Goal: Entertainment & Leisure: Consume media (video, audio)

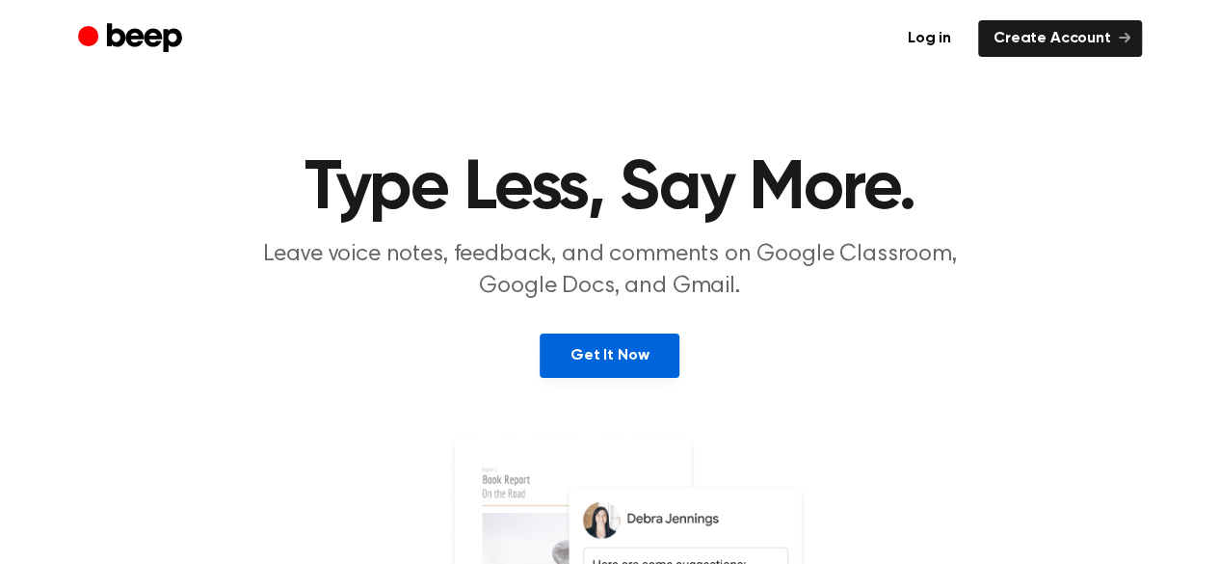
click at [591, 357] on link "Get It Now" at bounding box center [610, 356] width 140 height 44
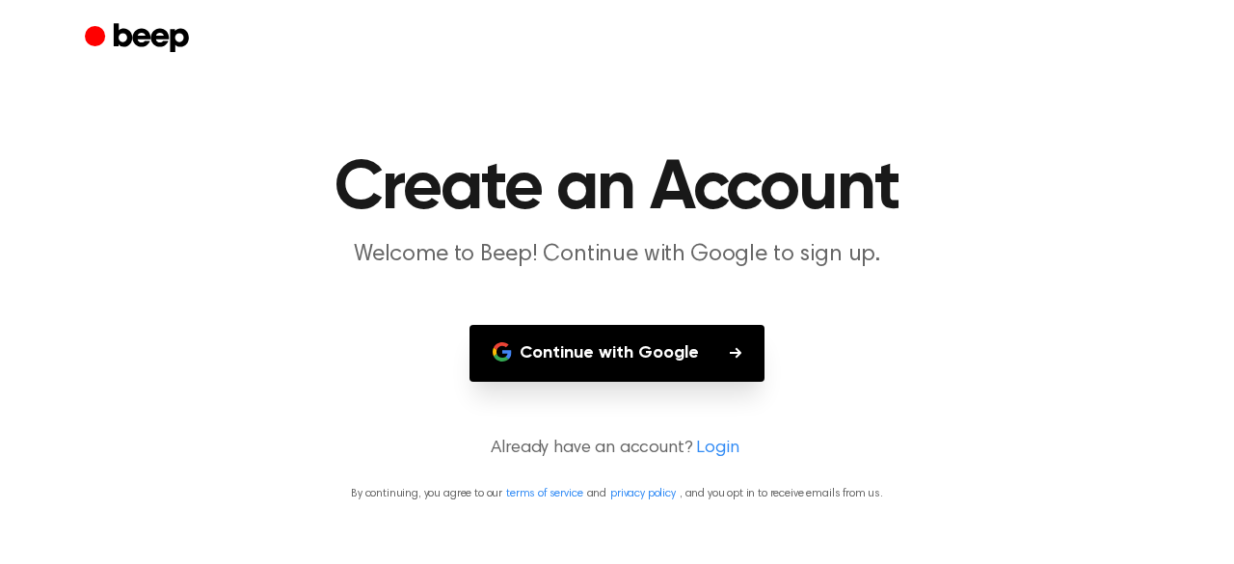
click at [584, 356] on button "Continue with Google" at bounding box center [616, 353] width 295 height 57
click at [588, 360] on button "Continue with Google" at bounding box center [616, 353] width 295 height 57
click at [660, 339] on button "Continue with Google" at bounding box center [616, 353] width 295 height 57
click at [614, 344] on button "Continue with Google" at bounding box center [616, 353] width 295 height 57
click at [607, 370] on button "Continue with Google" at bounding box center [616, 353] width 295 height 57
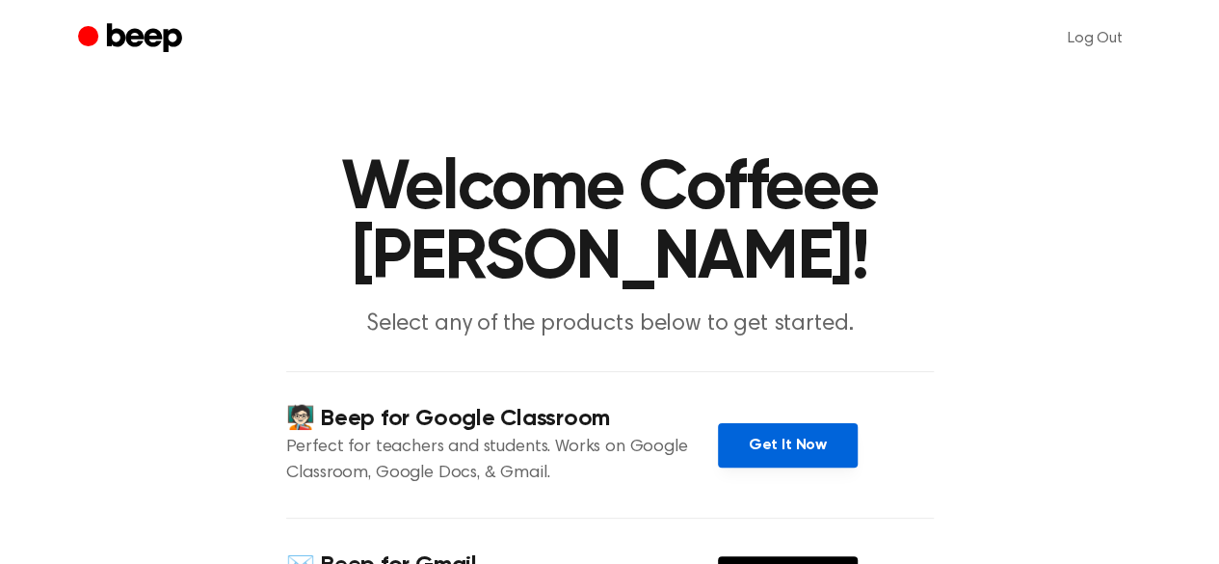
click at [773, 423] on link "Get It Now" at bounding box center [788, 445] width 140 height 44
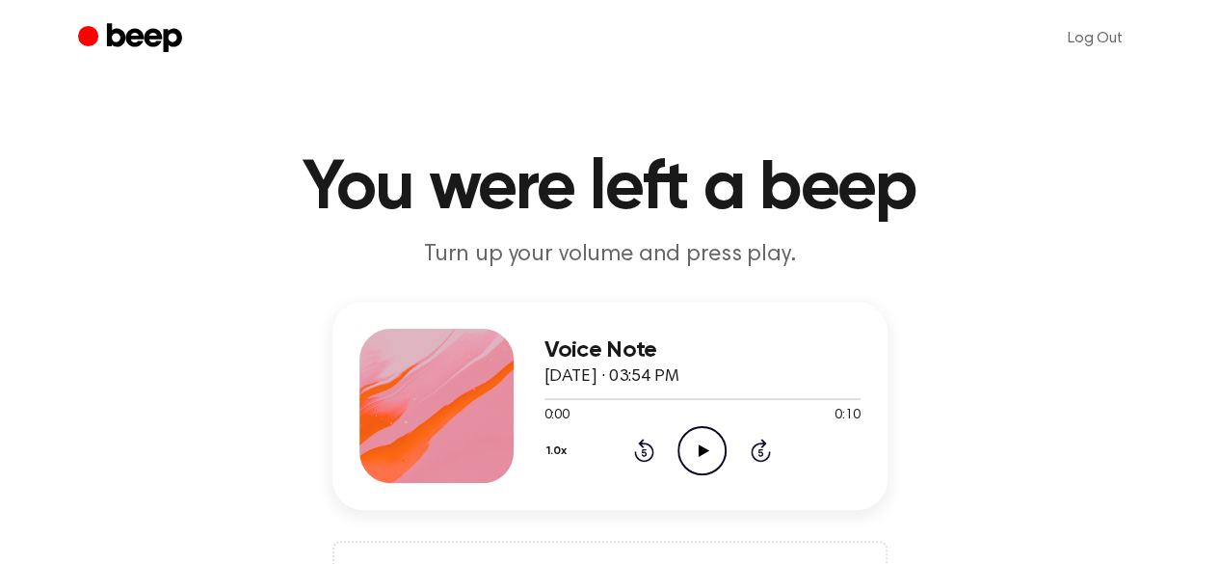
click at [702, 467] on icon "Play Audio" at bounding box center [702, 450] width 49 height 49
click at [708, 463] on icon "Play Audio" at bounding box center [702, 450] width 49 height 49
click at [694, 444] on icon "Play Audio" at bounding box center [702, 450] width 49 height 49
click at [694, 444] on icon "Pause Audio" at bounding box center [702, 450] width 49 height 49
click at [701, 448] on icon at bounding box center [704, 450] width 11 height 13
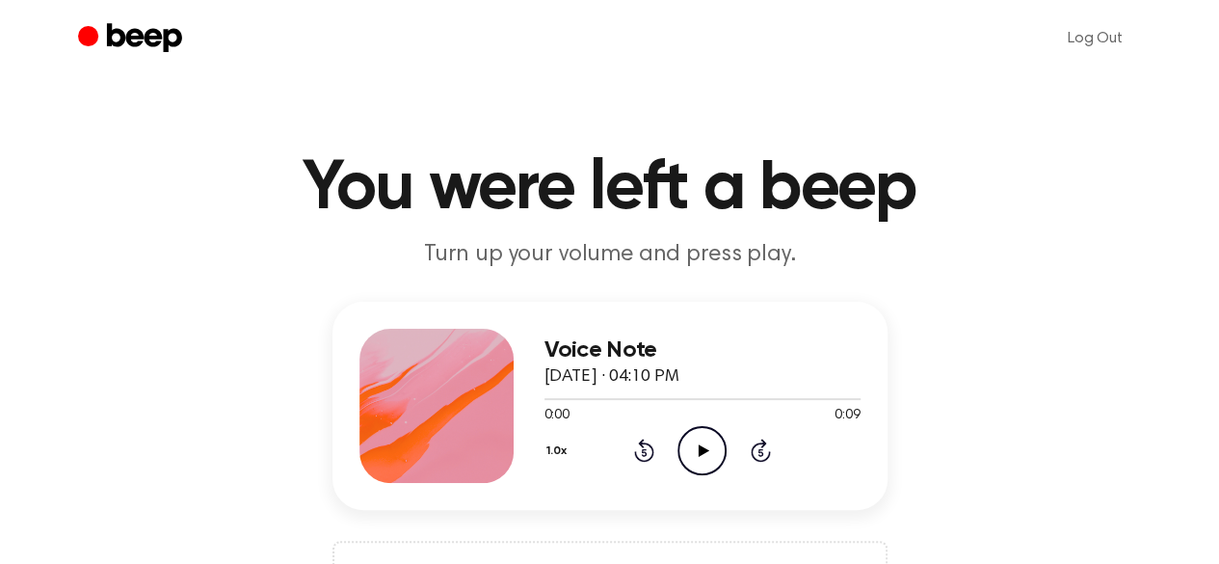
click at [708, 457] on icon "Play Audio" at bounding box center [702, 450] width 49 height 49
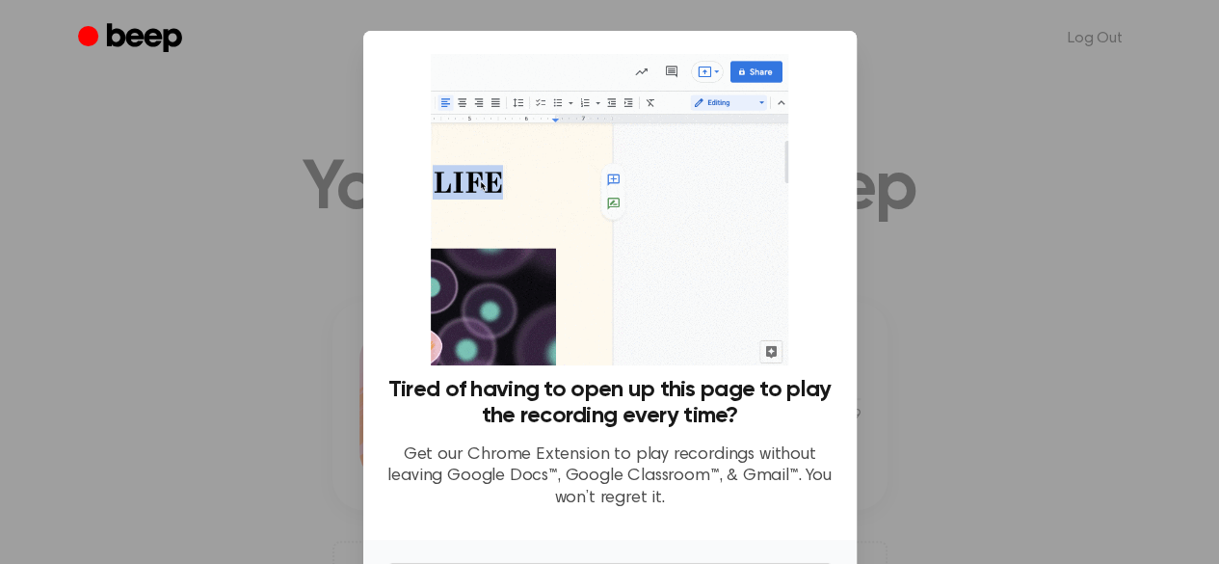
click at [922, 439] on div at bounding box center [609, 282] width 1219 height 564
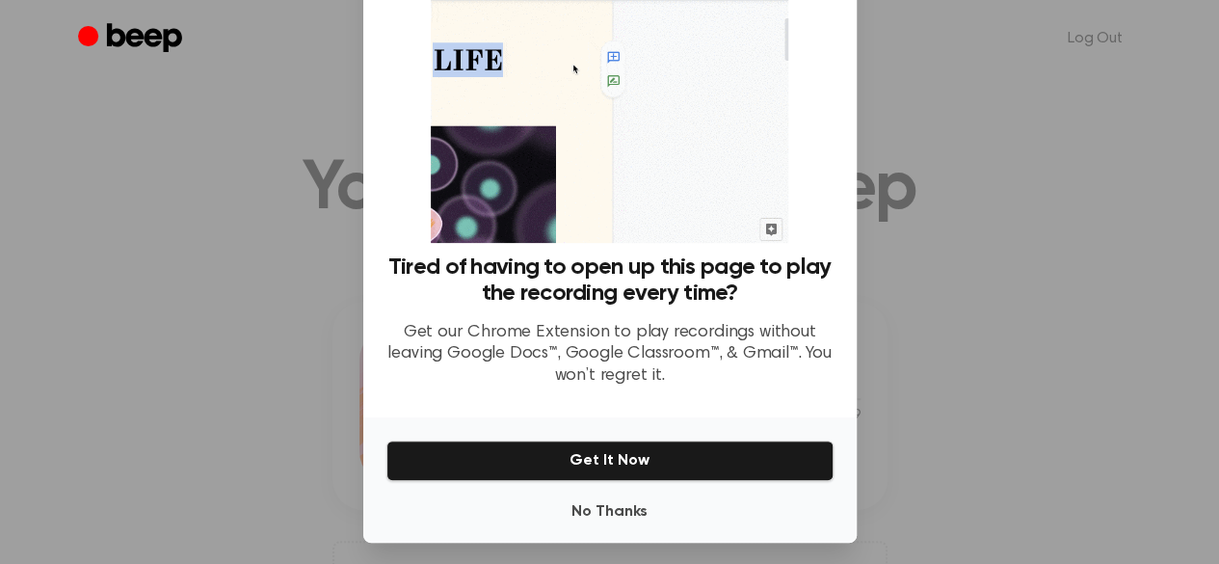
scroll to position [131, 0]
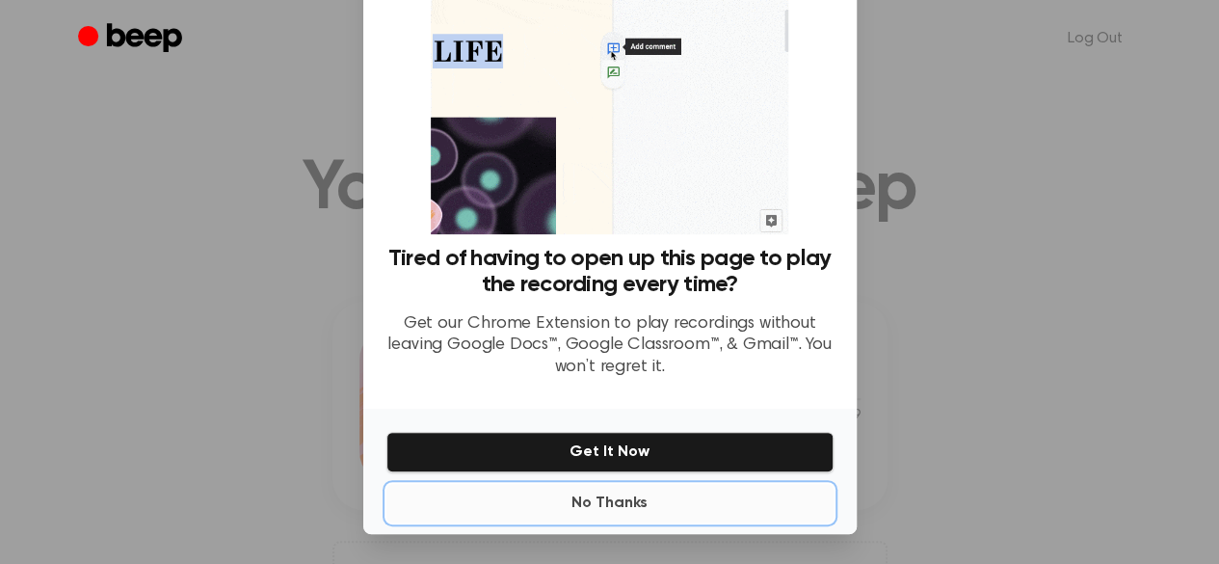
click at [583, 506] on button "No Thanks" at bounding box center [610, 503] width 447 height 39
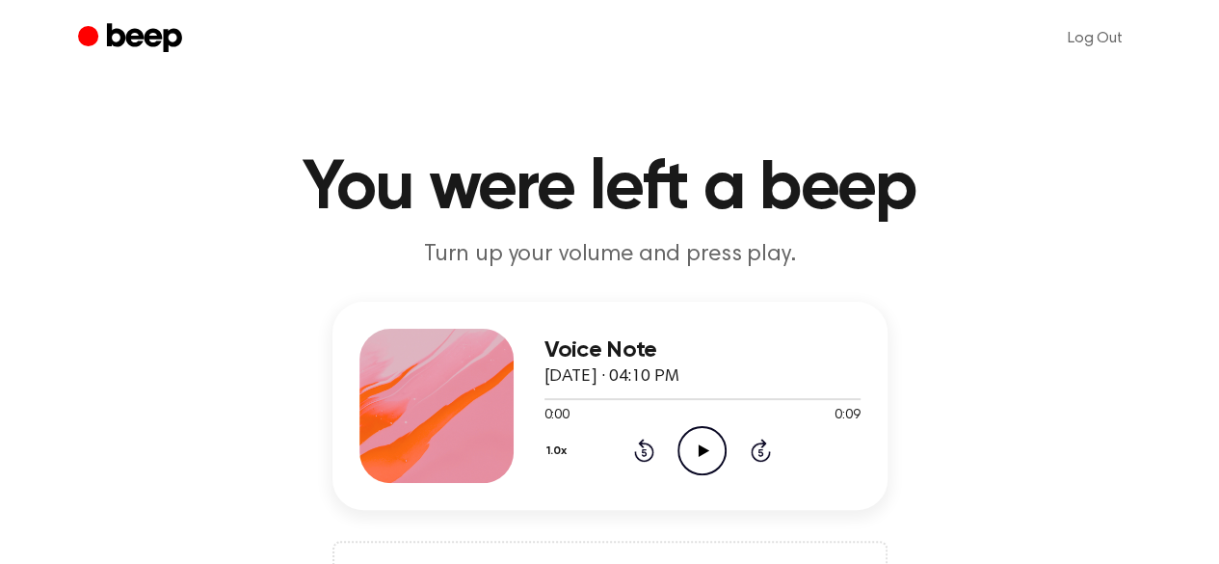
click at [705, 450] on icon at bounding box center [704, 450] width 11 height 13
click at [699, 445] on icon at bounding box center [704, 450] width 11 height 13
click at [710, 445] on icon "Play Audio" at bounding box center [702, 450] width 49 height 49
click at [692, 454] on icon "Play Audio" at bounding box center [702, 450] width 49 height 49
click at [705, 453] on icon at bounding box center [702, 450] width 9 height 13
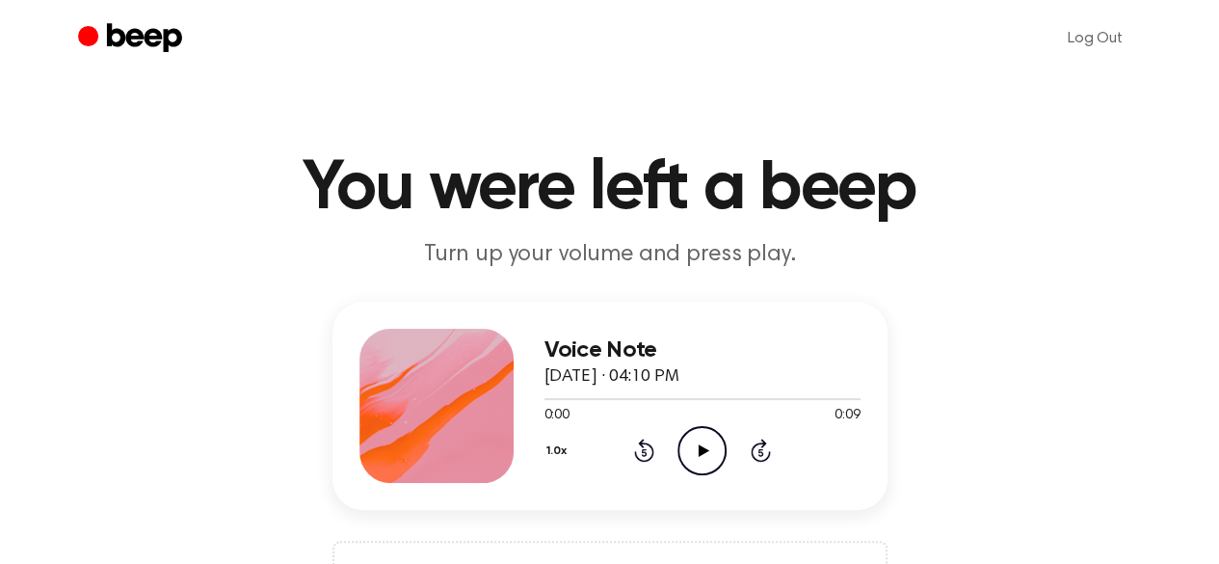
click at [699, 454] on icon at bounding box center [704, 450] width 11 height 13
click at [709, 448] on icon "Play Audio" at bounding box center [702, 450] width 49 height 49
click at [704, 450] on icon at bounding box center [702, 450] width 9 height 13
click at [698, 442] on icon "Play Audio" at bounding box center [702, 450] width 49 height 49
click at [706, 462] on icon "Play Audio" at bounding box center [702, 450] width 49 height 49
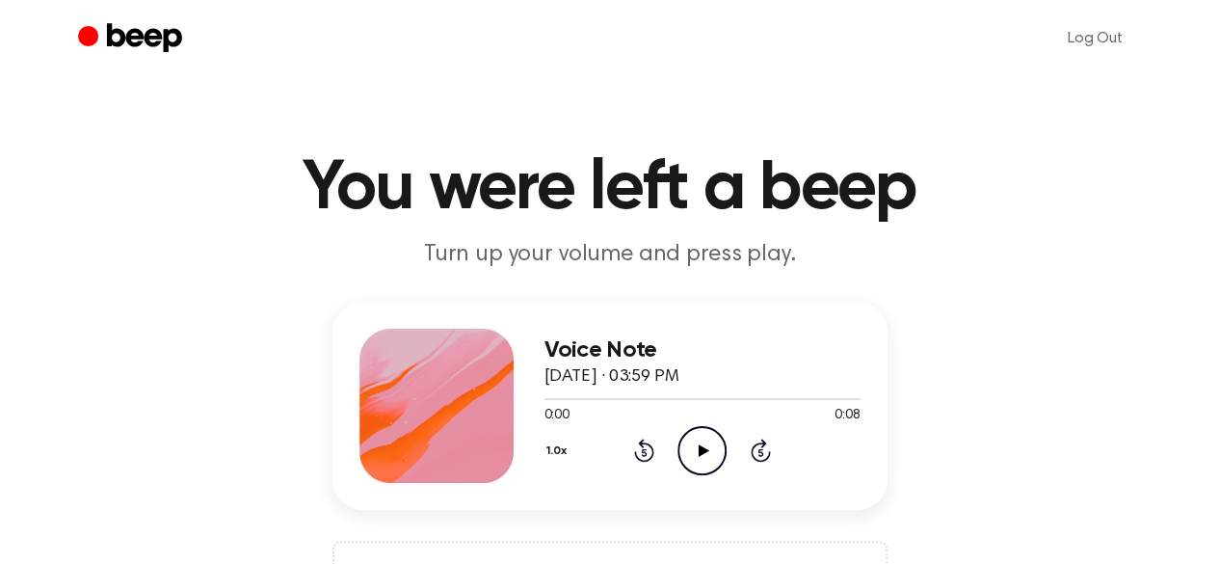
click at [700, 466] on icon "Play Audio" at bounding box center [702, 450] width 49 height 49
click at [710, 444] on icon "Play Audio" at bounding box center [702, 450] width 49 height 49
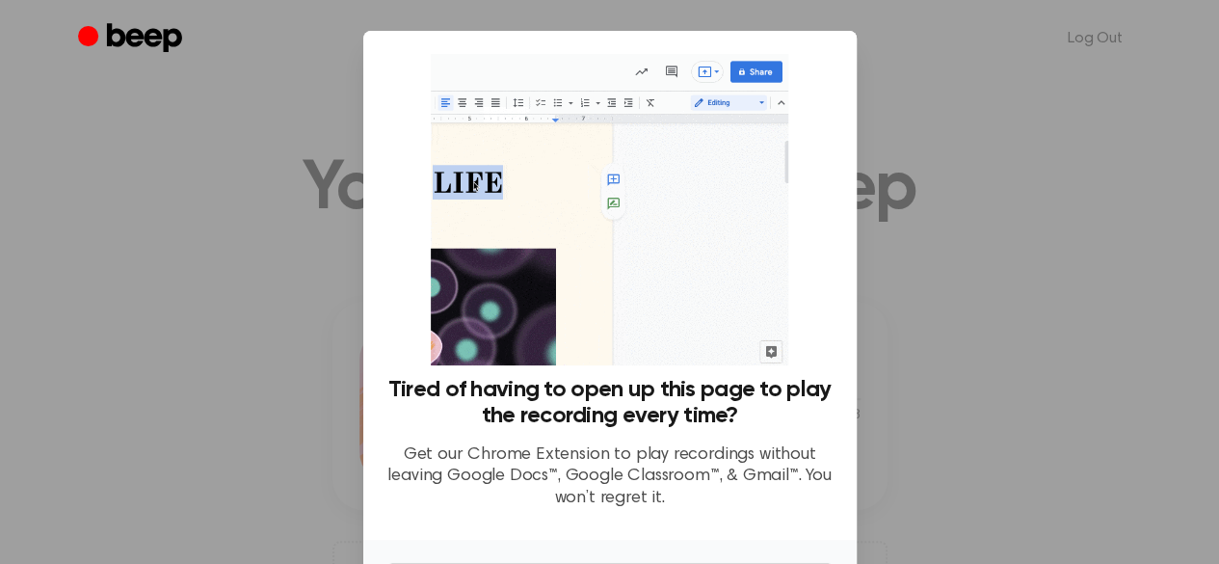
scroll to position [131, 0]
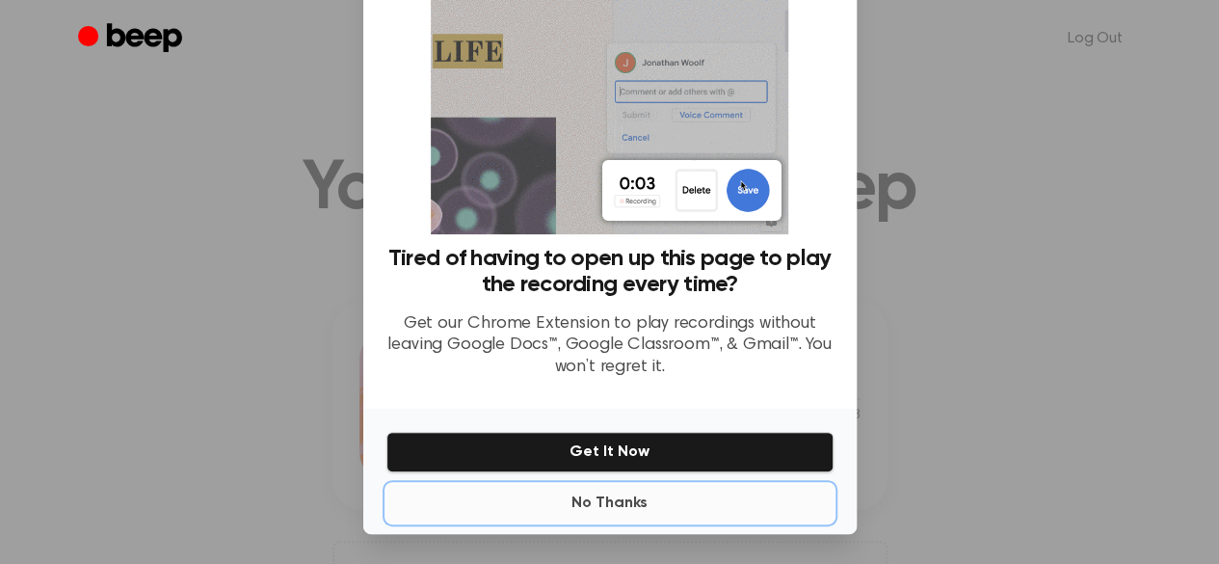
click at [581, 508] on button "No Thanks" at bounding box center [610, 503] width 447 height 39
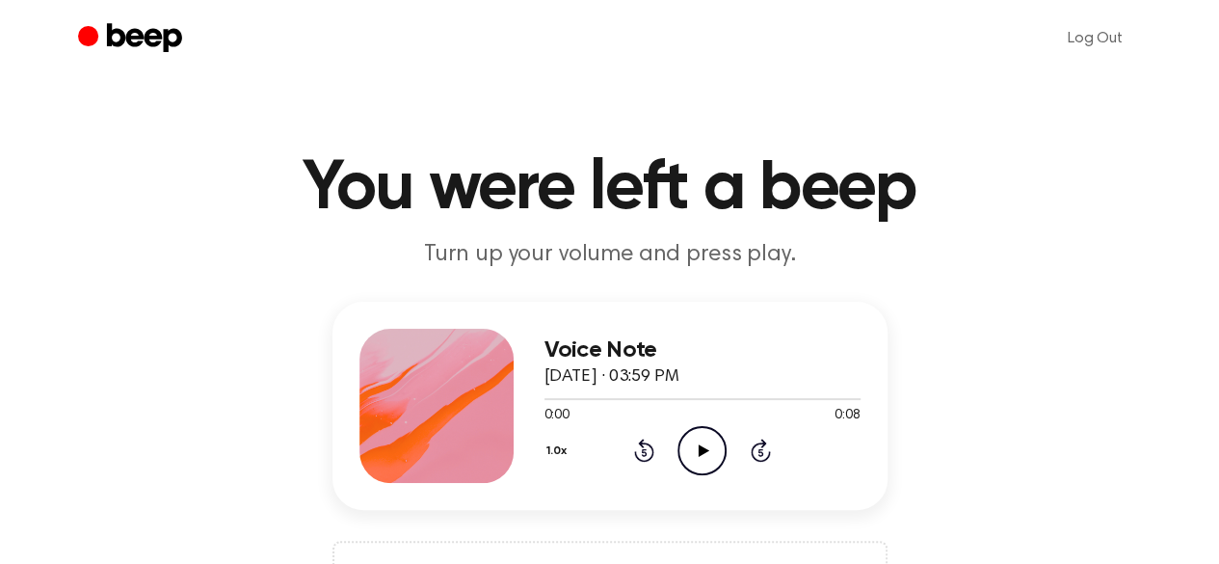
click at [709, 452] on icon "Play Audio" at bounding box center [702, 450] width 49 height 49
click at [706, 453] on icon "Play Audio" at bounding box center [702, 450] width 49 height 49
click at [691, 459] on icon "Play Audio" at bounding box center [702, 450] width 49 height 49
click at [700, 461] on icon "Play Audio" at bounding box center [702, 450] width 49 height 49
click at [702, 450] on icon at bounding box center [704, 450] width 11 height 13
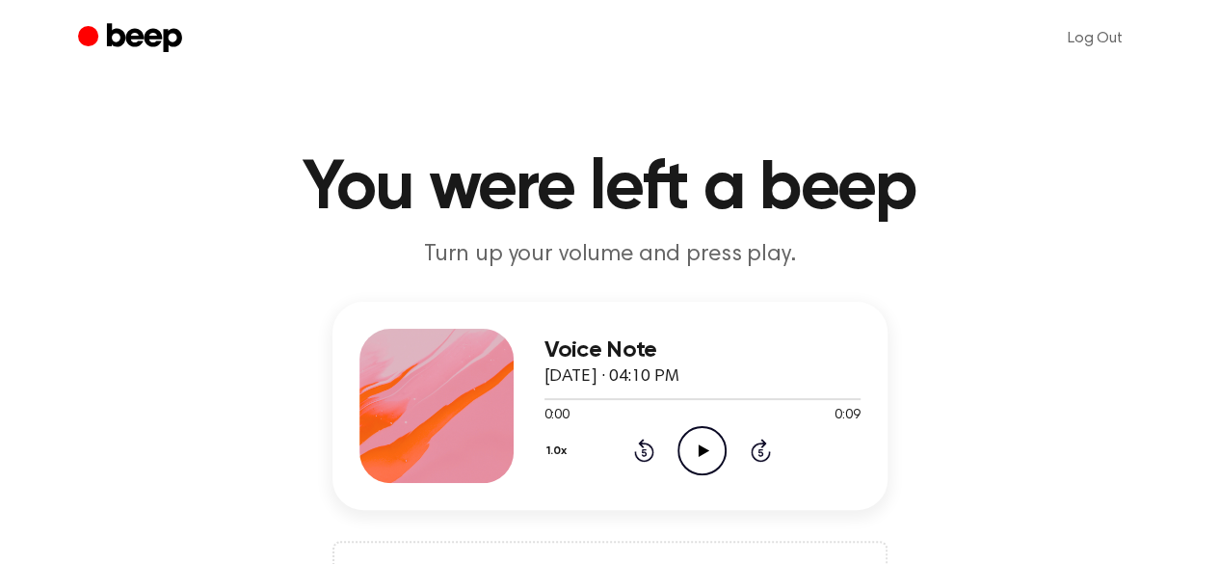
click at [702, 450] on icon at bounding box center [704, 450] width 11 height 13
click at [700, 449] on icon at bounding box center [704, 450] width 11 height 13
click at [706, 445] on icon "Play Audio" at bounding box center [702, 450] width 49 height 49
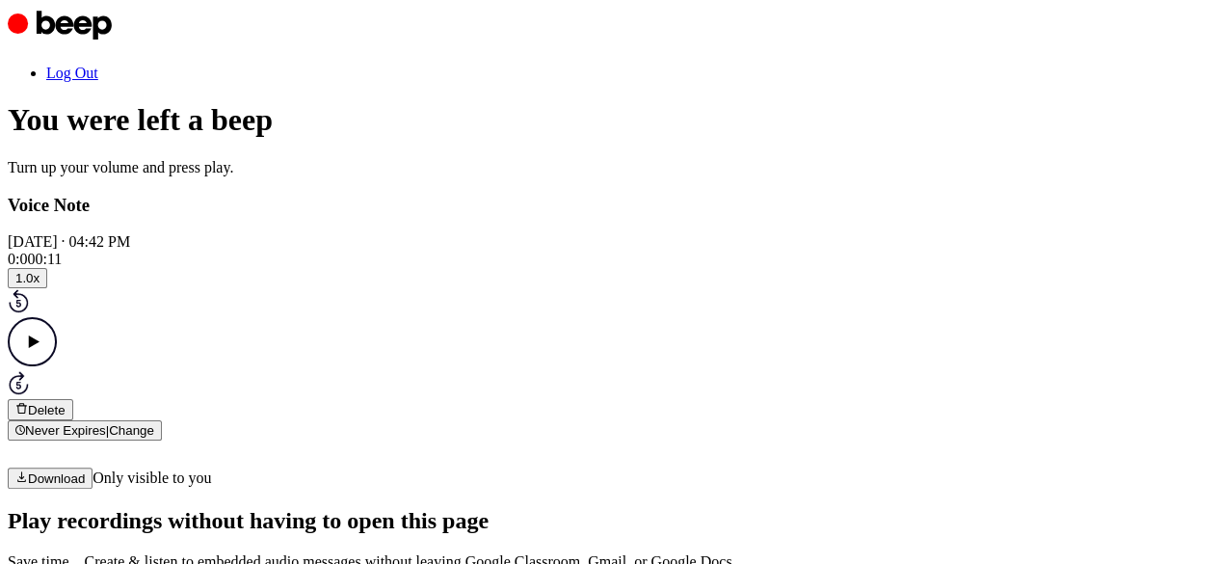
click at [57, 366] on icon "Play Audio" at bounding box center [32, 341] width 49 height 49
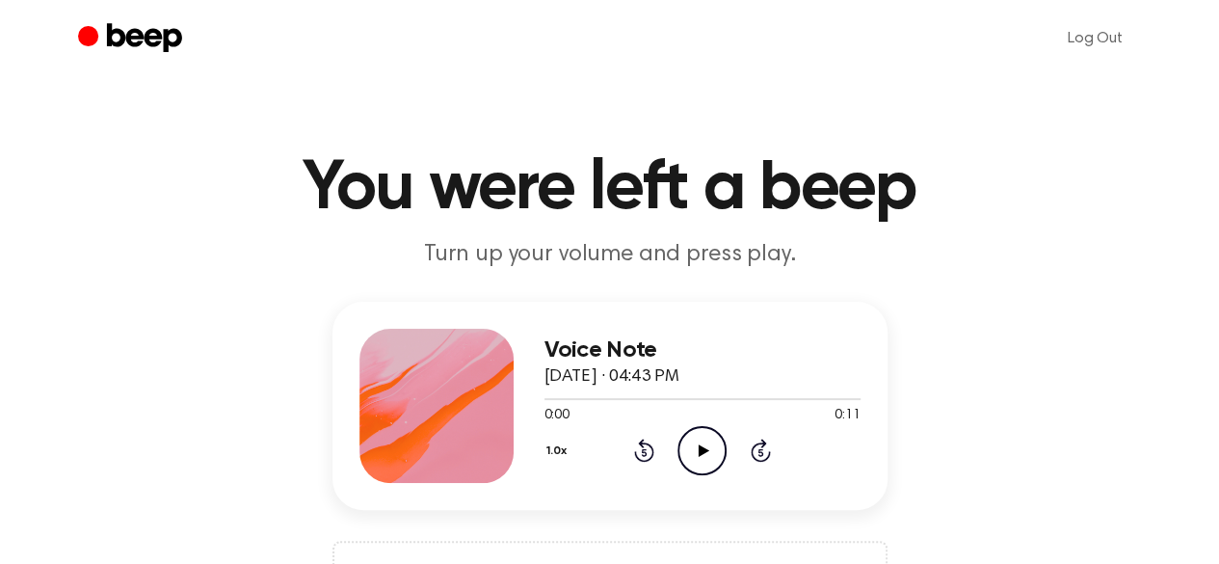
click at [702, 454] on icon at bounding box center [704, 450] width 11 height 13
click at [714, 459] on icon "Play Audio" at bounding box center [702, 450] width 49 height 49
